Goal: Find specific page/section: Find specific page/section

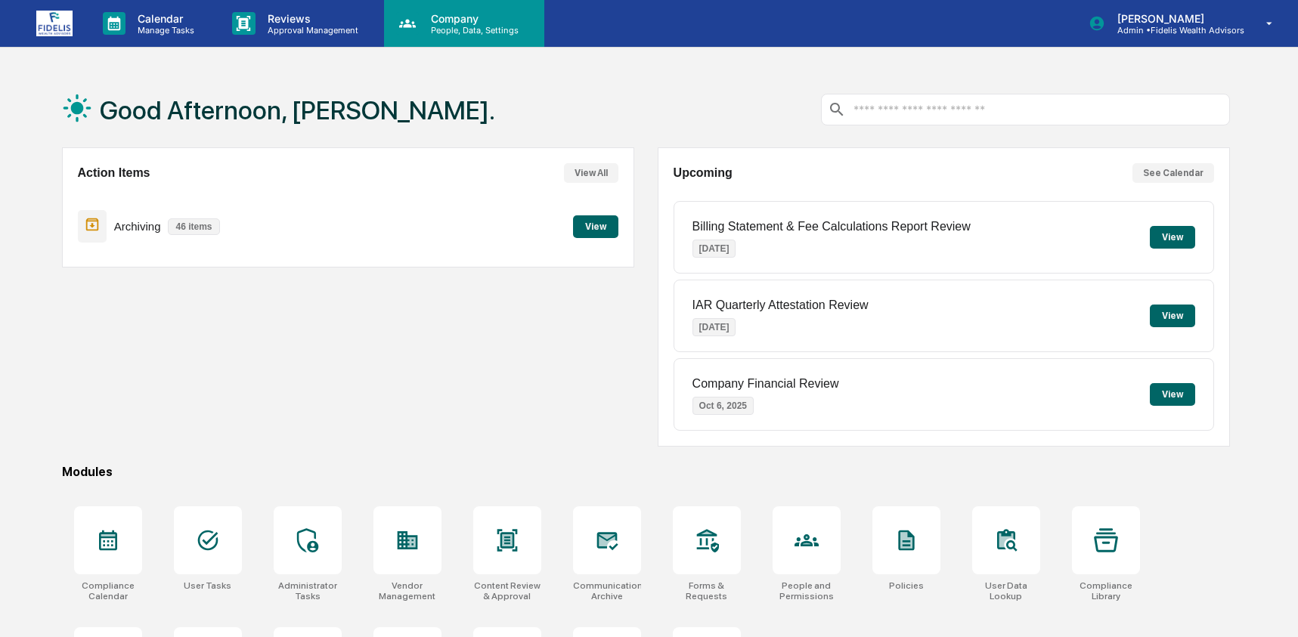
click at [463, 22] on p "Company" at bounding box center [472, 18] width 107 height 13
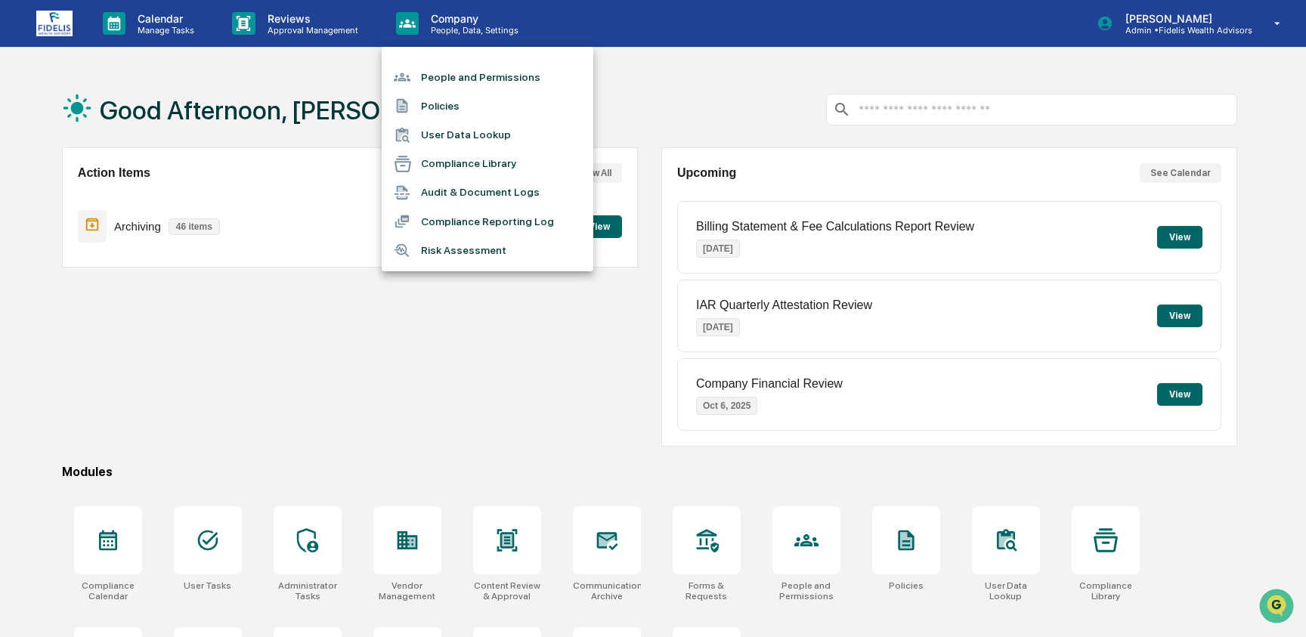
click at [470, 129] on li "User Data Lookup" at bounding box center [488, 135] width 212 height 29
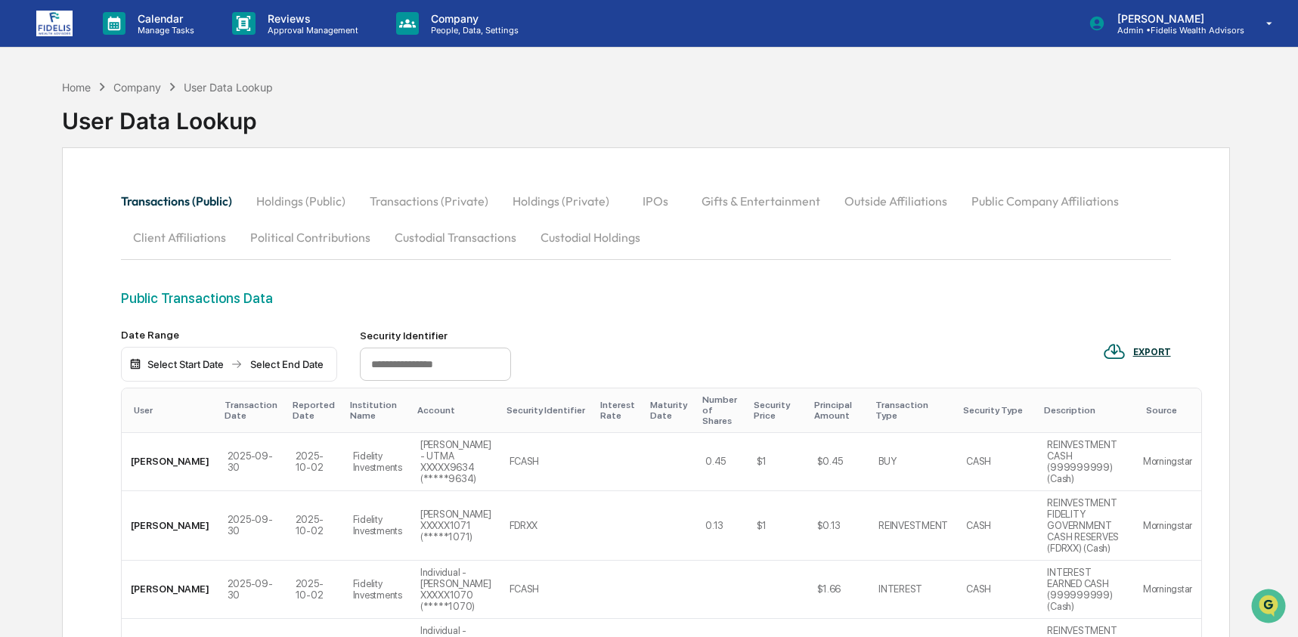
click at [481, 231] on button "Custodial Transactions" at bounding box center [455, 237] width 146 height 36
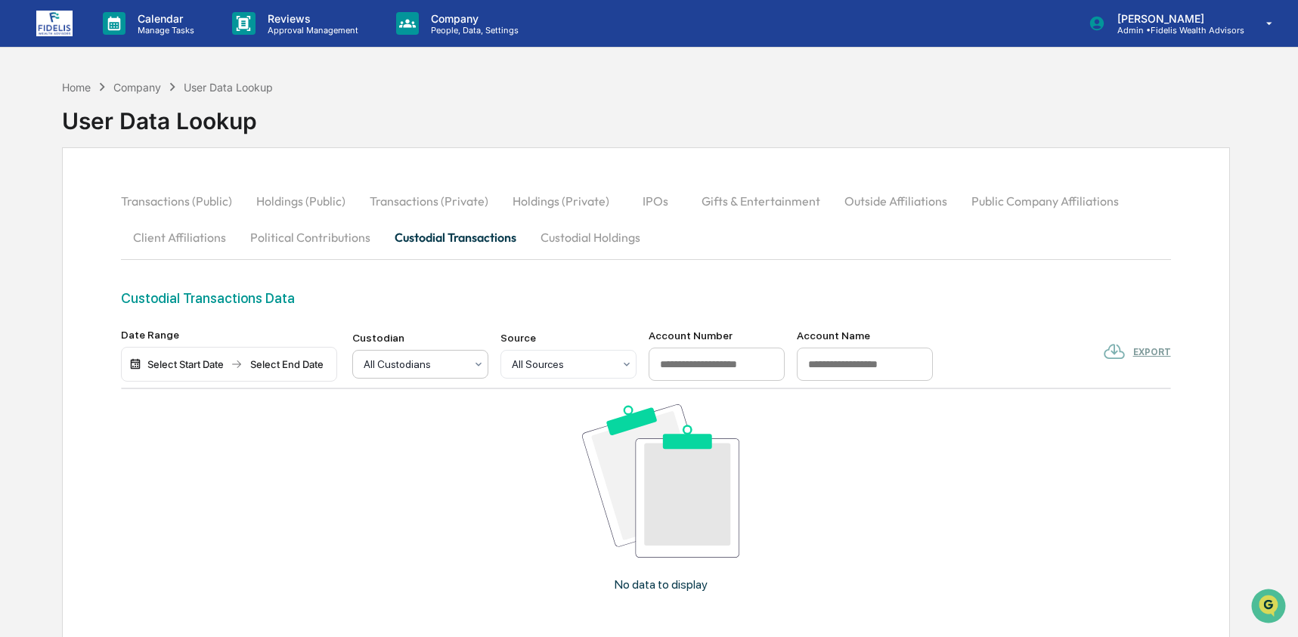
click at [419, 367] on div at bounding box center [414, 364] width 101 height 15
click at [560, 239] on button "Custodial Holdings" at bounding box center [590, 237] width 124 height 36
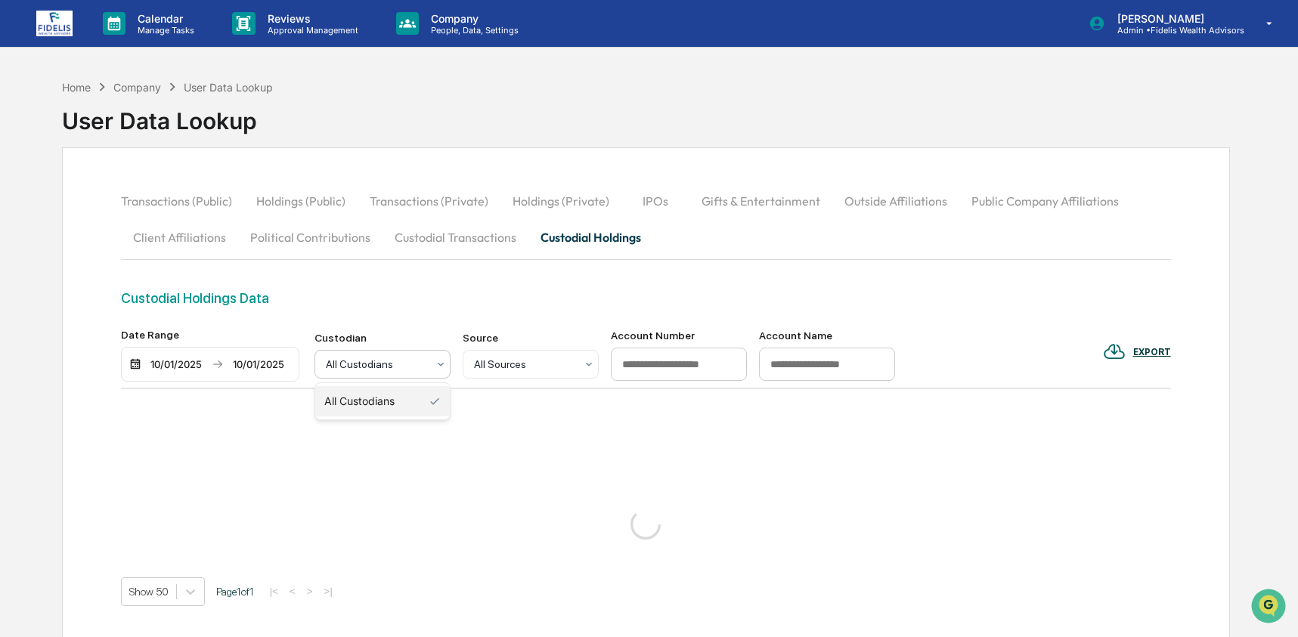
click at [405, 361] on div at bounding box center [376, 364] width 101 height 15
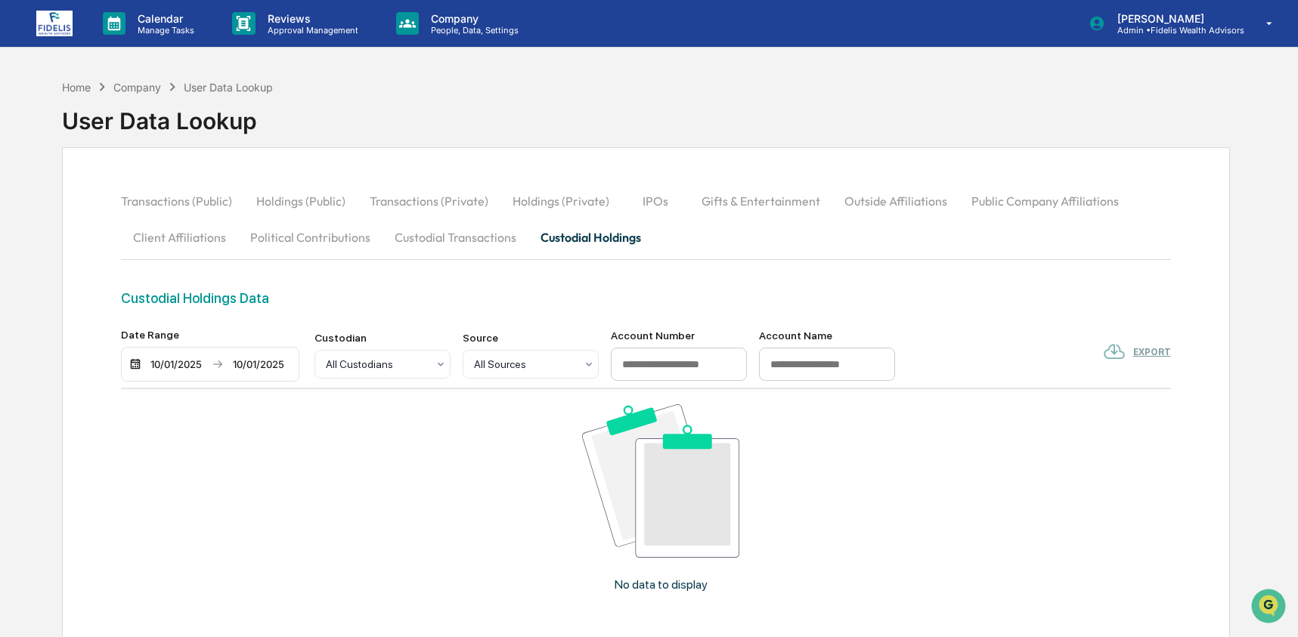
click at [168, 373] on div "[DATE] [DATE]" at bounding box center [210, 364] width 178 height 35
click at [166, 368] on div "10/01/2025" at bounding box center [176, 364] width 64 height 12
click at [323, 389] on button "Previous month" at bounding box center [334, 394] width 29 height 29
click at [210, 458] on button "1" at bounding box center [205, 457] width 27 height 27
click at [69, 83] on div "Home" at bounding box center [76, 87] width 29 height 13
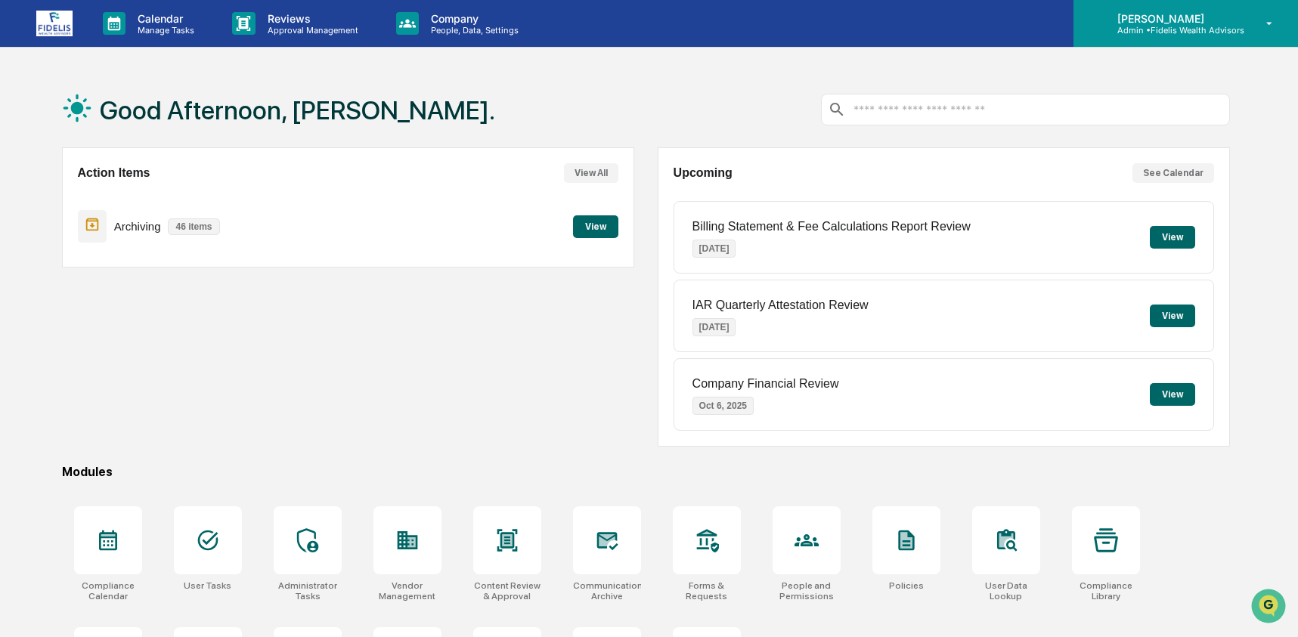
click at [1173, 28] on p "Admin • Fidelis Wealth Advisors" at bounding box center [1174, 30] width 139 height 11
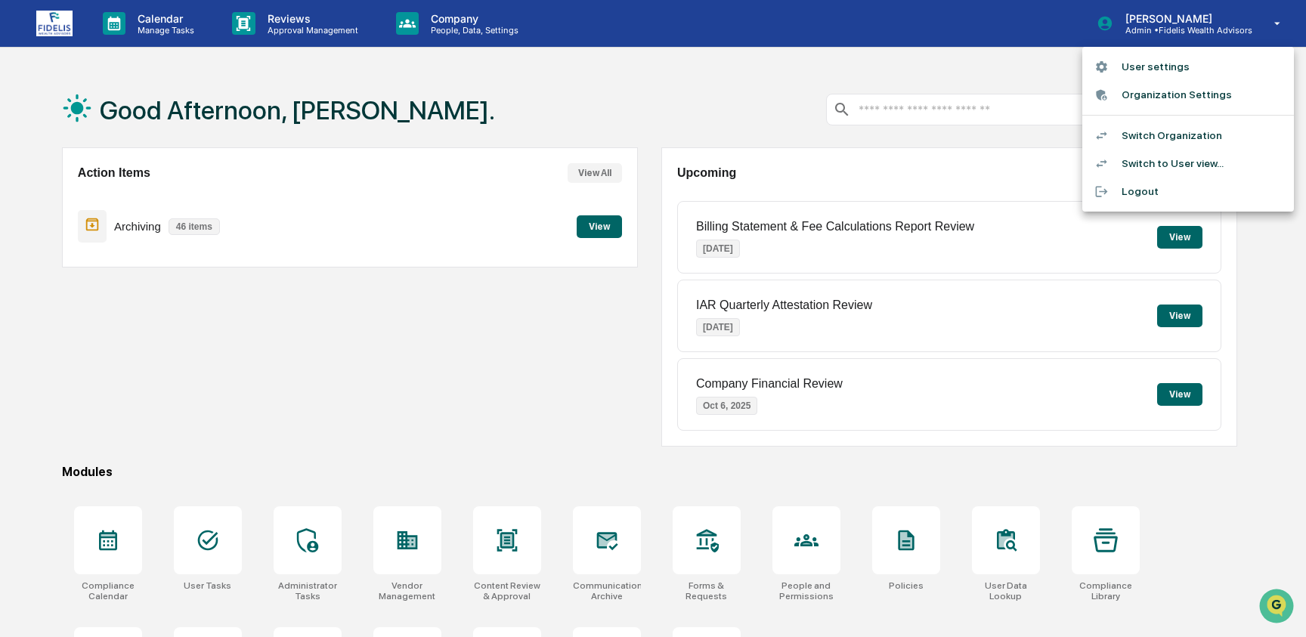
click at [1178, 136] on li "Switch Organization" at bounding box center [1188, 136] width 212 height 28
